Goal: Information Seeking & Learning: Find specific page/section

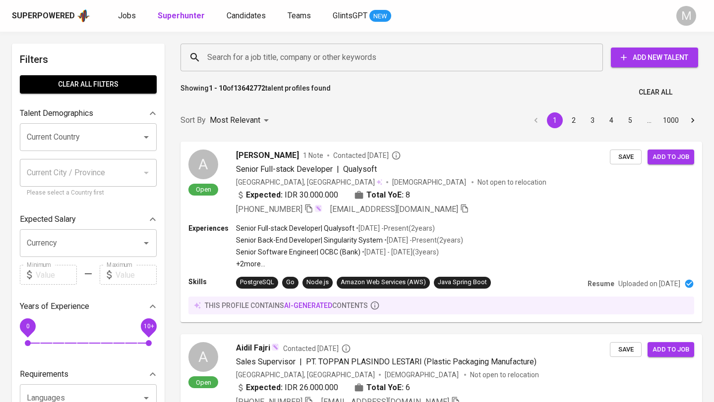
click at [46, 12] on div "Superpowered" at bounding box center [43, 15] width 63 height 11
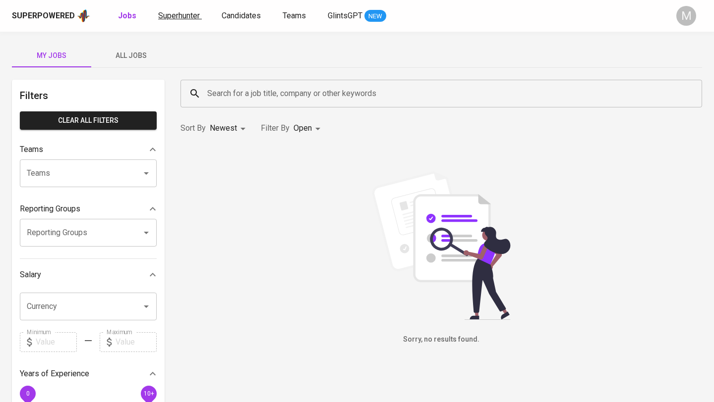
click at [171, 19] on span "Superhunter" at bounding box center [179, 15] width 42 height 9
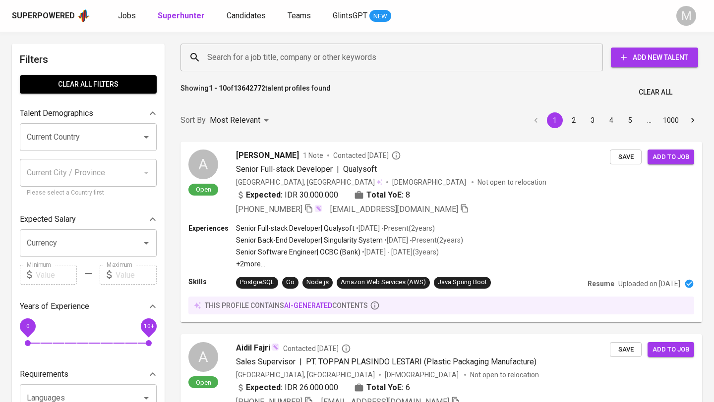
click at [266, 56] on input "Search for a job title, company or other keywords" at bounding box center [394, 57] width 379 height 19
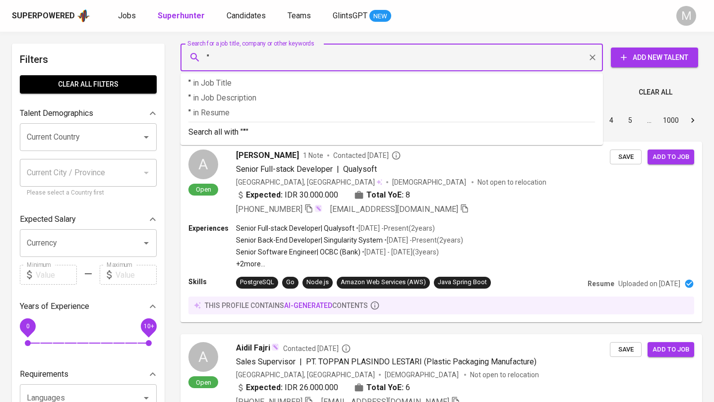
paste input "[EMAIL_ADDRESS][DOMAIN_NAME]"
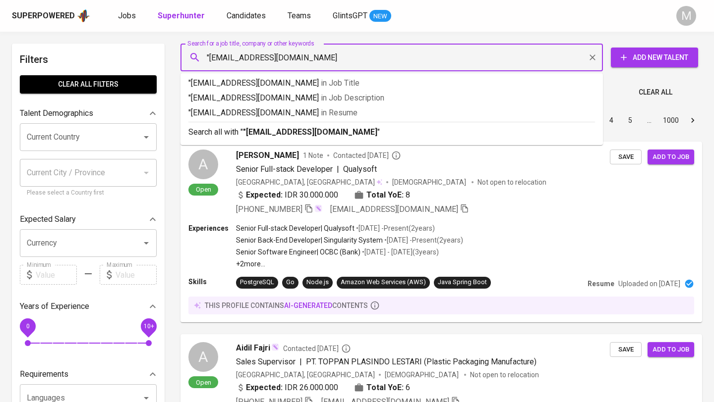
type input ""[EMAIL_ADDRESS][DOMAIN_NAME]""
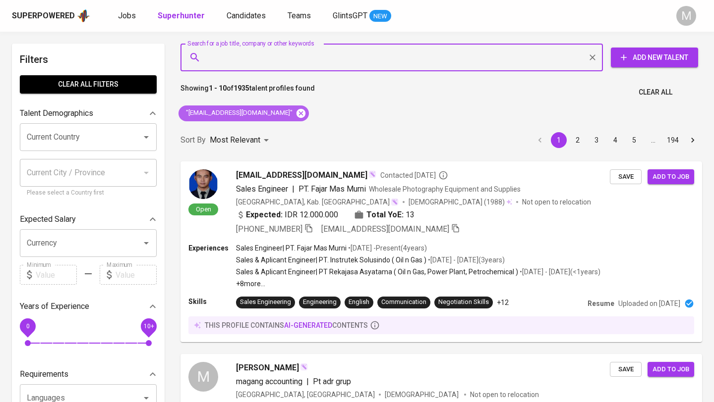
click at [296, 114] on icon at bounding box center [300, 113] width 9 height 9
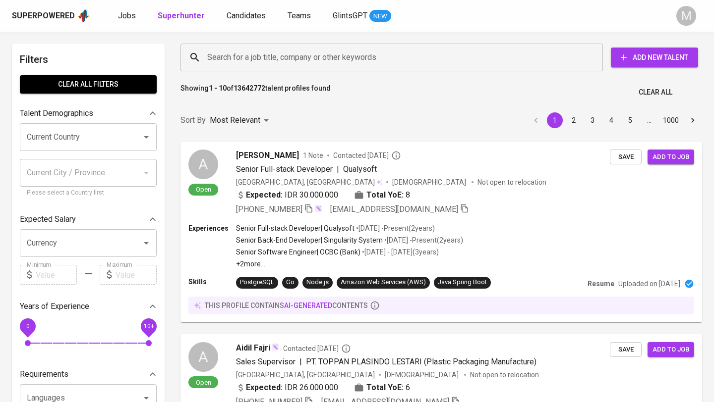
click at [42, 14] on div "Superpowered" at bounding box center [43, 15] width 63 height 11
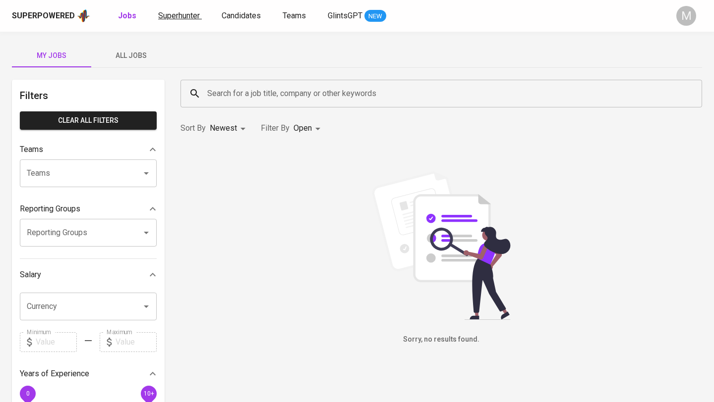
click at [186, 13] on span "Superhunter" at bounding box center [179, 15] width 42 height 9
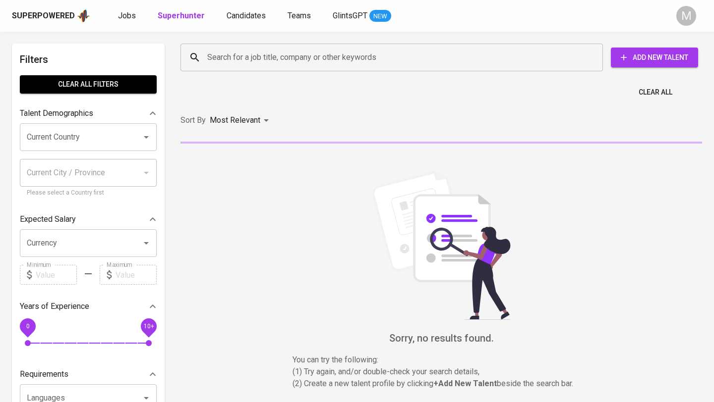
click at [277, 61] on input "Search for a job title, company or other keywords" at bounding box center [394, 57] width 379 height 19
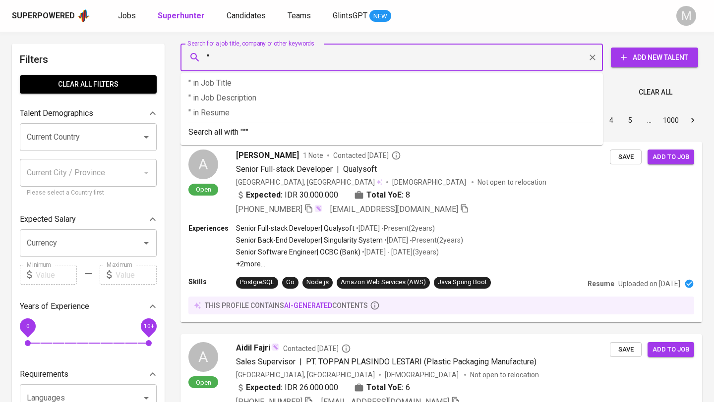
paste input "[EMAIL_ADDRESS][DOMAIN_NAME]"
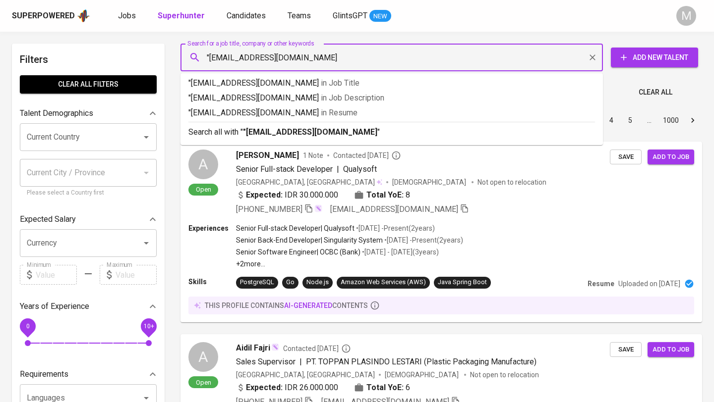
type input ""[EMAIL_ADDRESS][DOMAIN_NAME]""
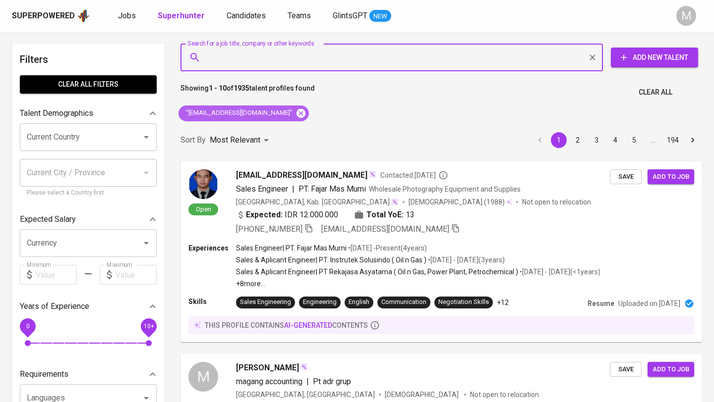
click at [296, 116] on icon at bounding box center [300, 113] width 9 height 9
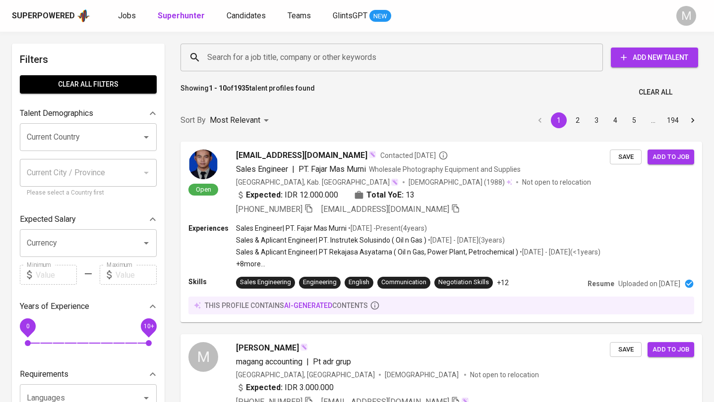
click at [55, 13] on div "Superpowered" at bounding box center [43, 15] width 63 height 11
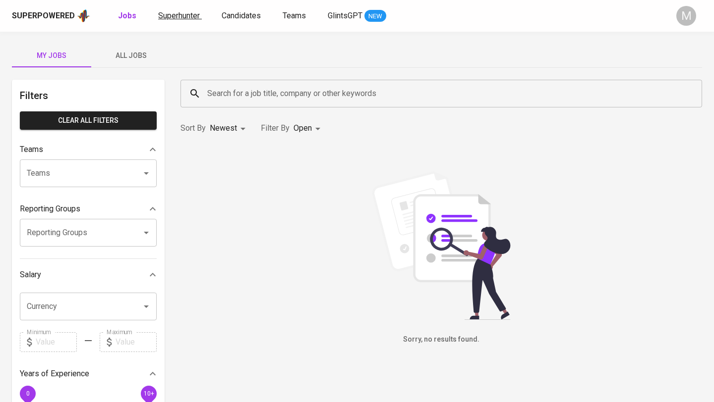
click at [181, 15] on span "Superhunter" at bounding box center [179, 15] width 42 height 9
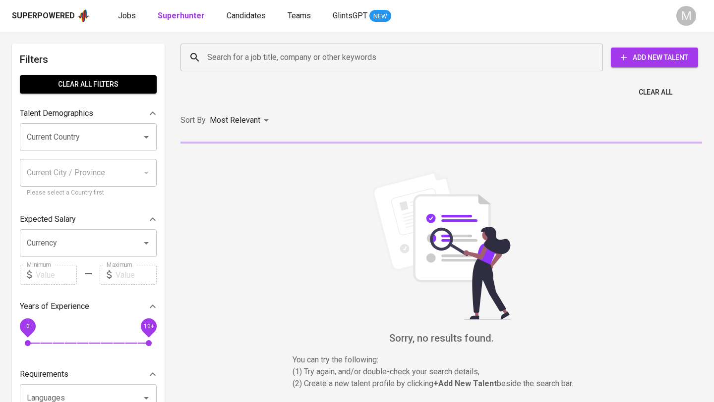
click at [240, 57] on input "Search for a job title, company or other keywords" at bounding box center [394, 57] width 379 height 19
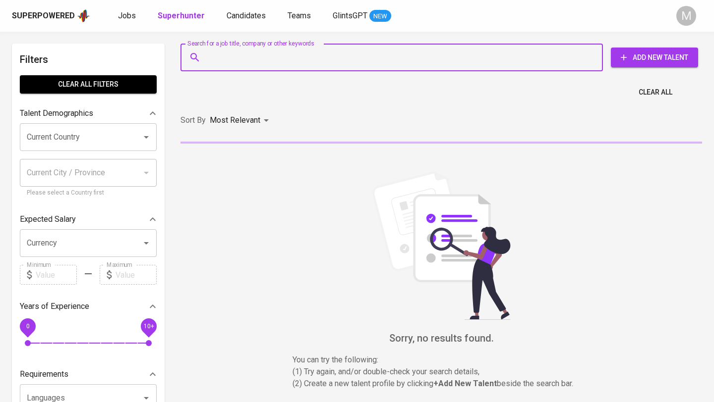
click at [50, 12] on div "Superpowered" at bounding box center [43, 15] width 63 height 11
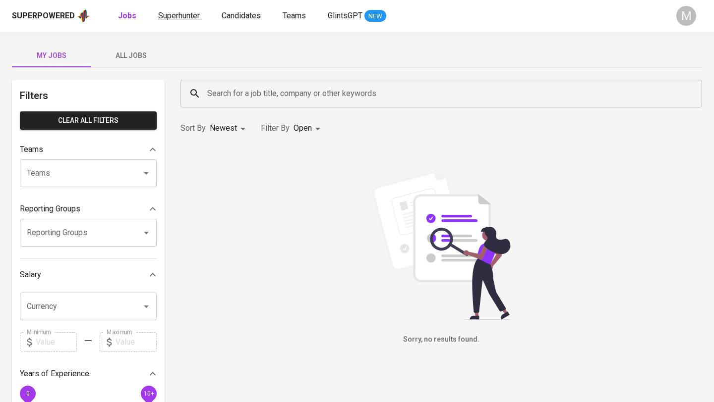
click at [174, 18] on span "Superhunter" at bounding box center [179, 15] width 42 height 9
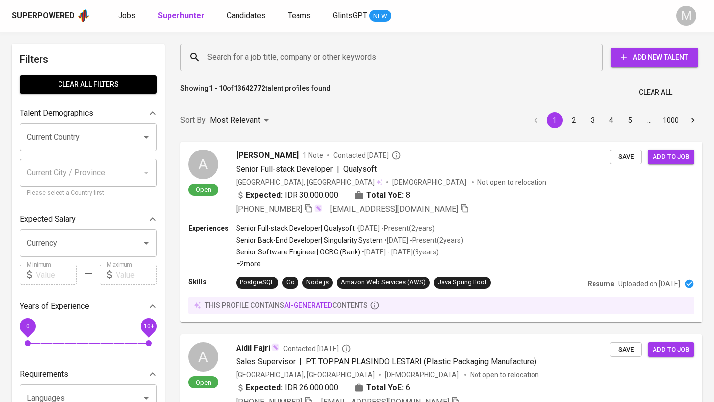
click at [249, 58] on input "Search for a job title, company or other keywords" at bounding box center [394, 57] width 379 height 19
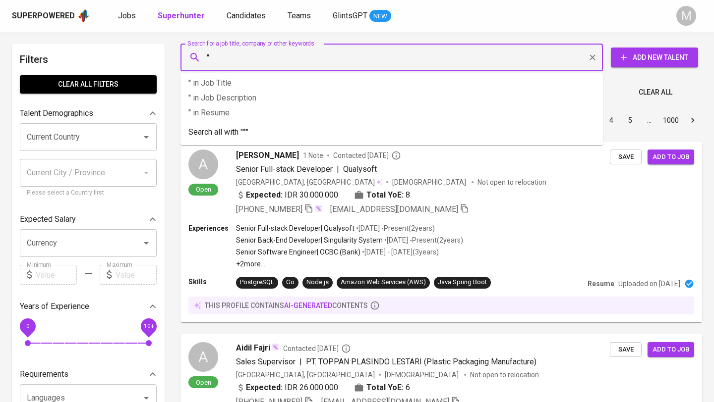
paste input "[EMAIL_ADDRESS][DOMAIN_NAME]"
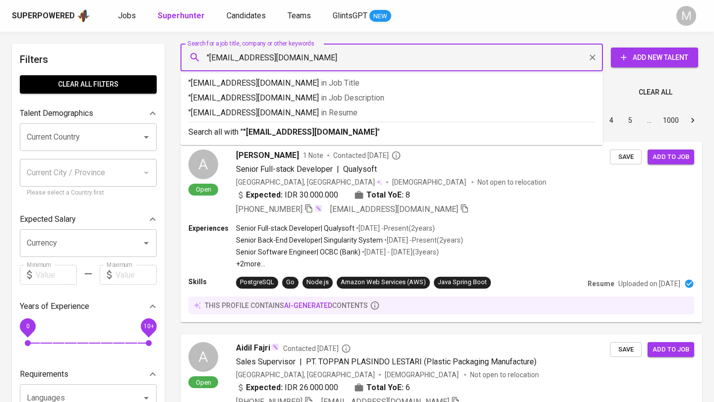
type input ""[EMAIL_ADDRESS][DOMAIN_NAME]""
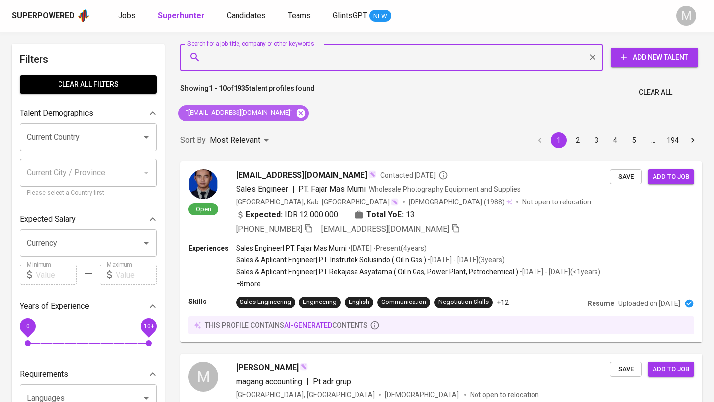
click at [295, 114] on icon at bounding box center [300, 113] width 11 height 11
click at [42, 14] on div "Superpowered" at bounding box center [43, 15] width 63 height 11
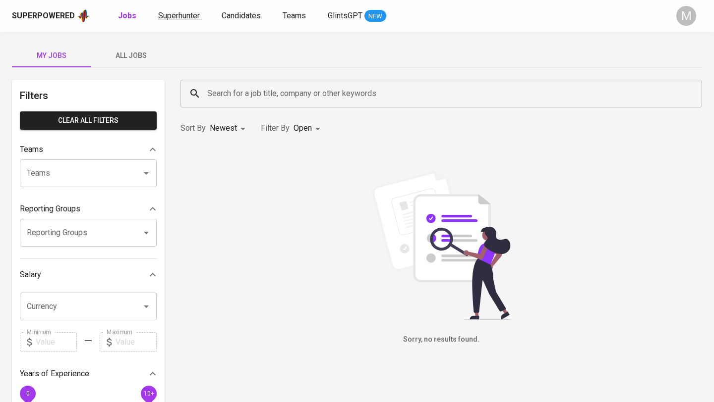
click at [185, 13] on span "Superhunter" at bounding box center [179, 15] width 42 height 9
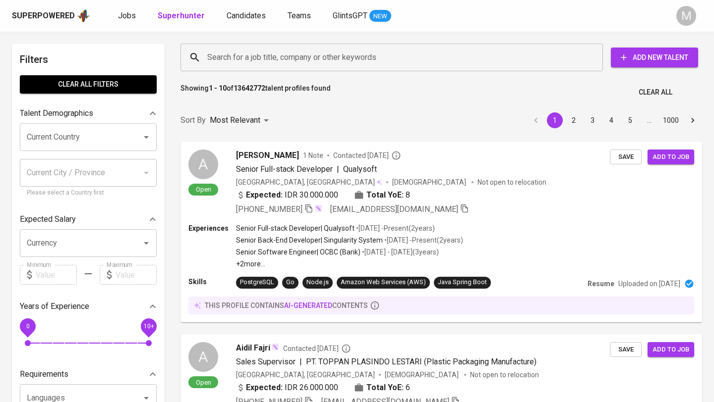
click at [278, 58] on input "Search for a job title, company or other keywords" at bounding box center [394, 57] width 379 height 19
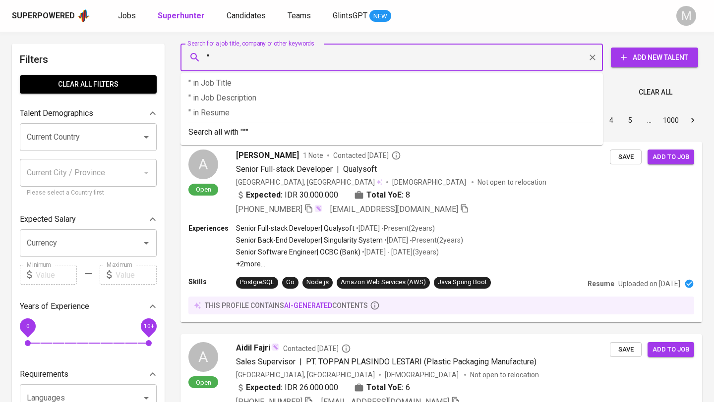
paste input "[EMAIL_ADDRESS][DOMAIN_NAME]"
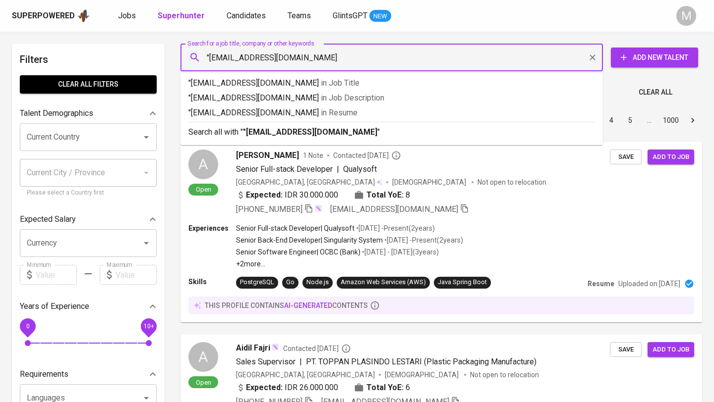
type input ""[EMAIL_ADDRESS][DOMAIN_NAME]""
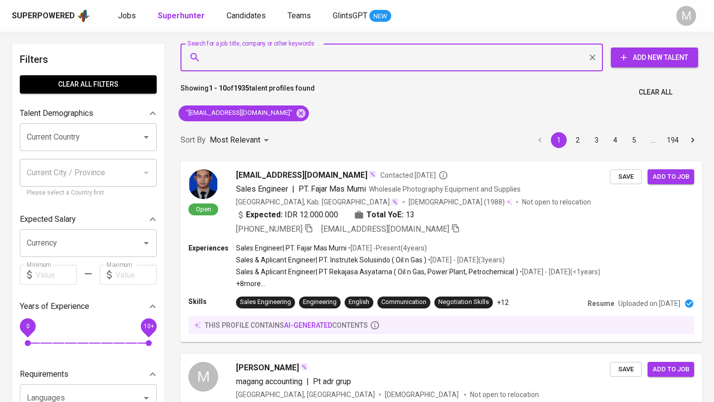
click at [651, 91] on span "Clear All" at bounding box center [655, 92] width 34 height 12
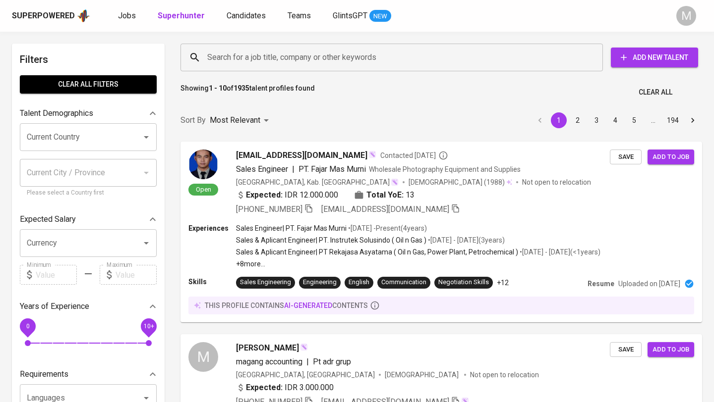
click at [47, 18] on div "Superpowered" at bounding box center [43, 15] width 63 height 11
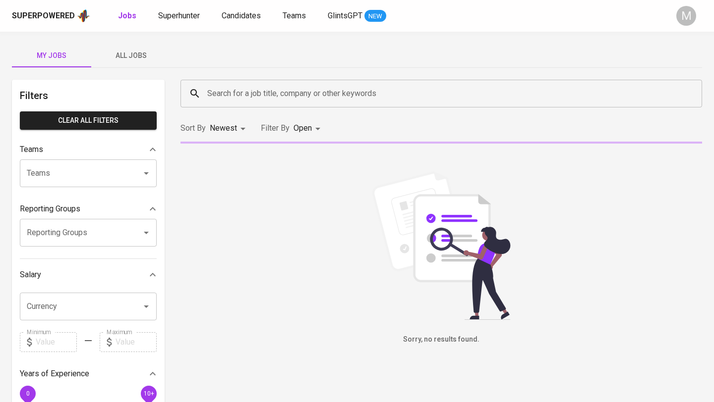
click at [56, 15] on div "Superpowered" at bounding box center [43, 15] width 63 height 11
click at [181, 14] on span "Superhunter" at bounding box center [179, 15] width 42 height 9
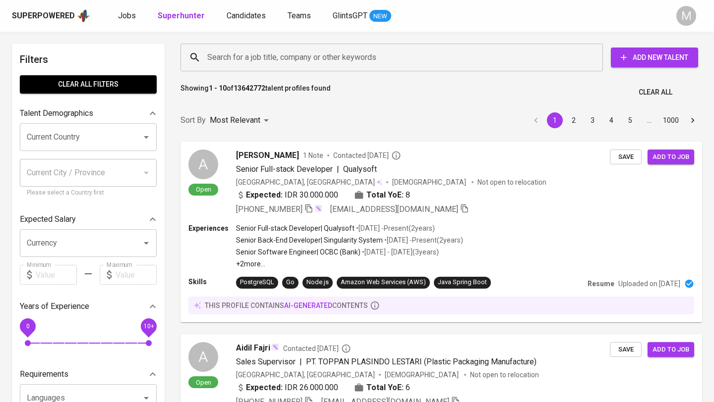
click at [255, 57] on input "Search for a job title, company or other keywords" at bounding box center [394, 57] width 379 height 19
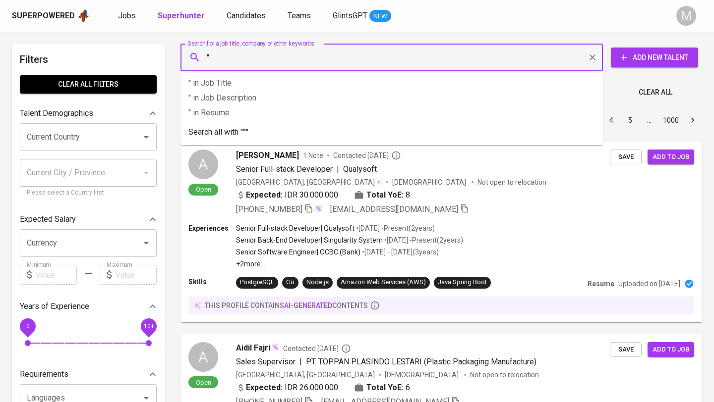
paste input "[PERSON_NAME]"
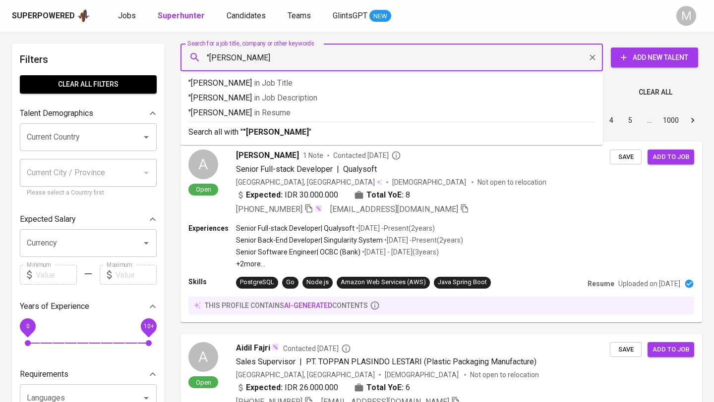
type input ""[PERSON_NAME]""
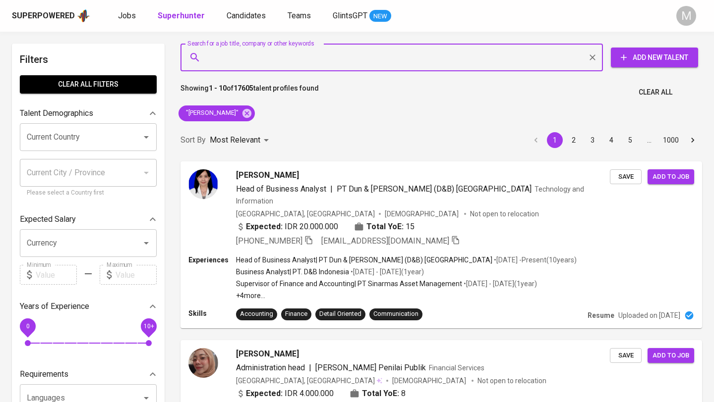
click at [656, 89] on span "Clear All" at bounding box center [655, 92] width 34 height 12
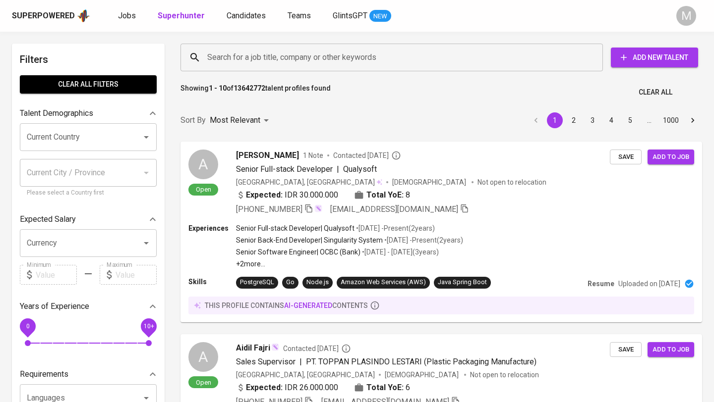
click at [53, 18] on div "Superpowered" at bounding box center [43, 15] width 63 height 11
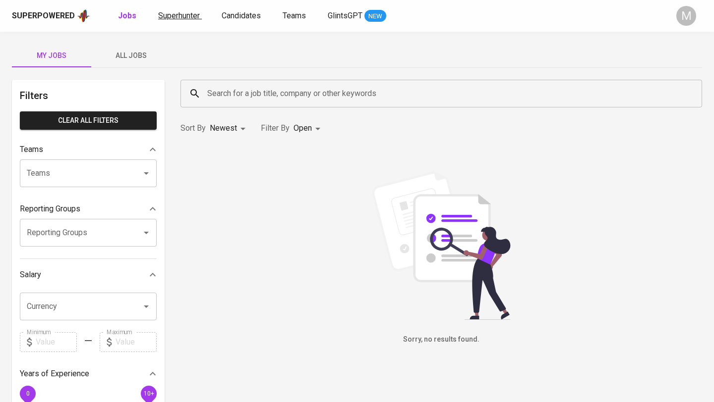
click at [174, 14] on span "Superhunter" at bounding box center [179, 15] width 42 height 9
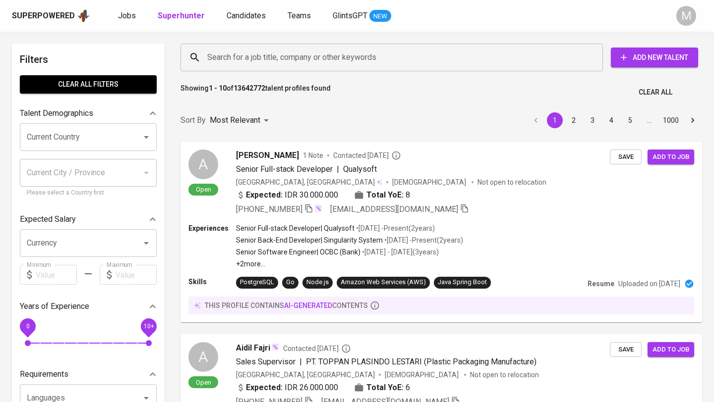
click at [267, 51] on input "Search for a job title, company or other keywords" at bounding box center [394, 57] width 379 height 19
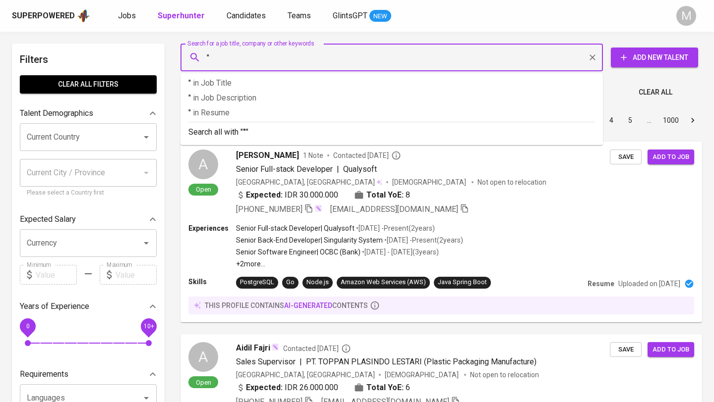
paste input "[PERSON_NAME]"
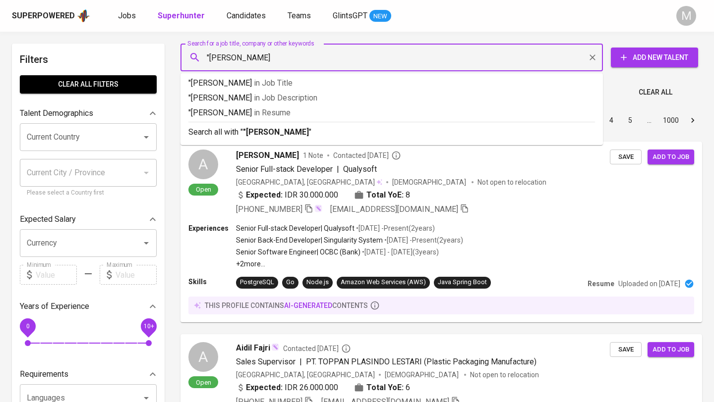
type input ""[PERSON_NAME]""
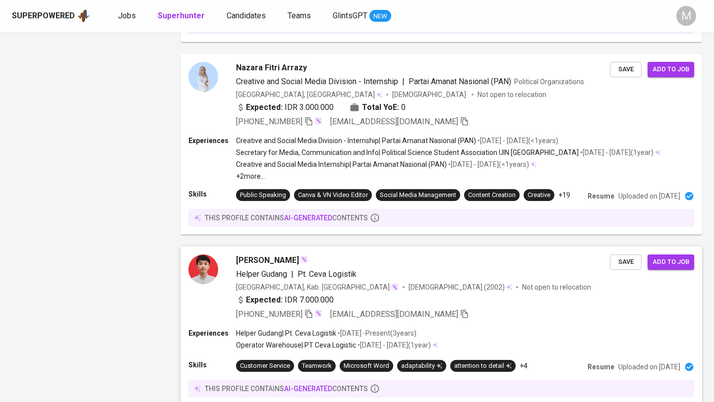
scroll to position [830, 0]
